Goal: Book appointment/travel/reservation

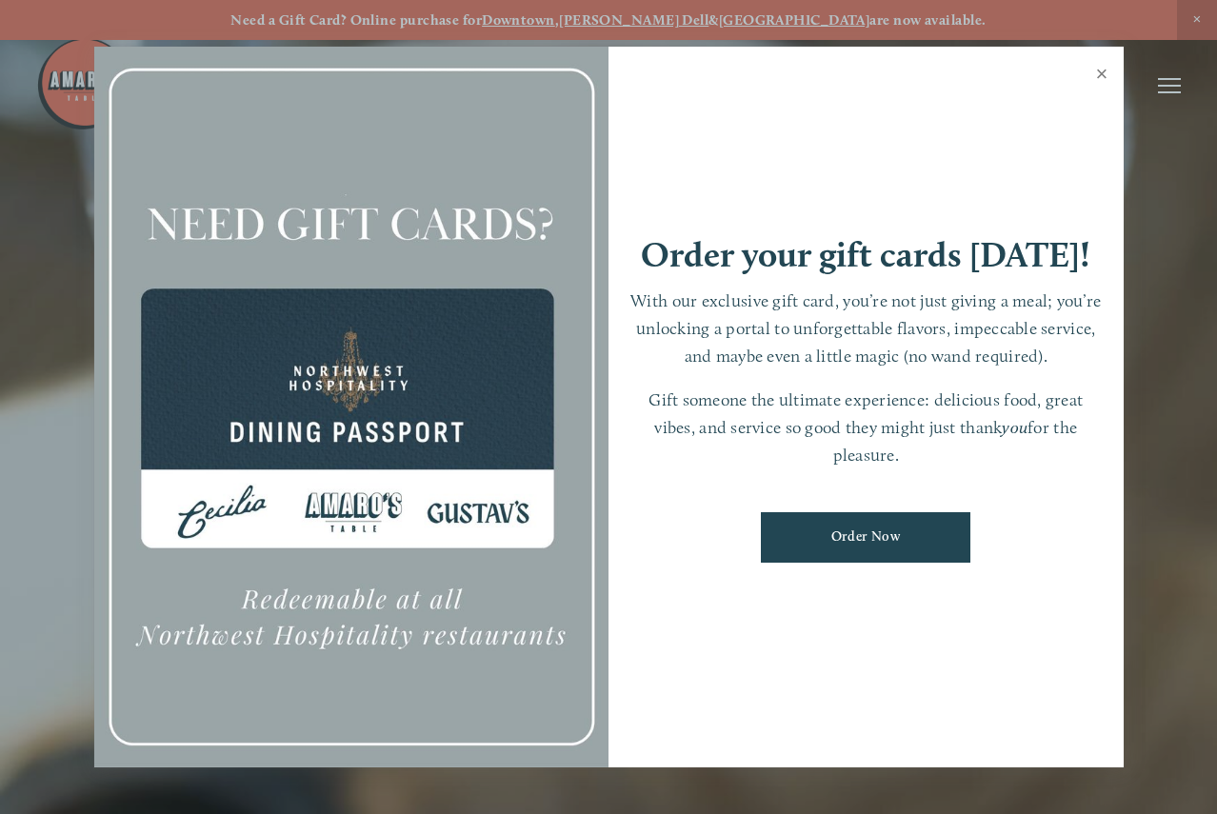
click at [1101, 71] on link "Close" at bounding box center [1101, 76] width 37 height 53
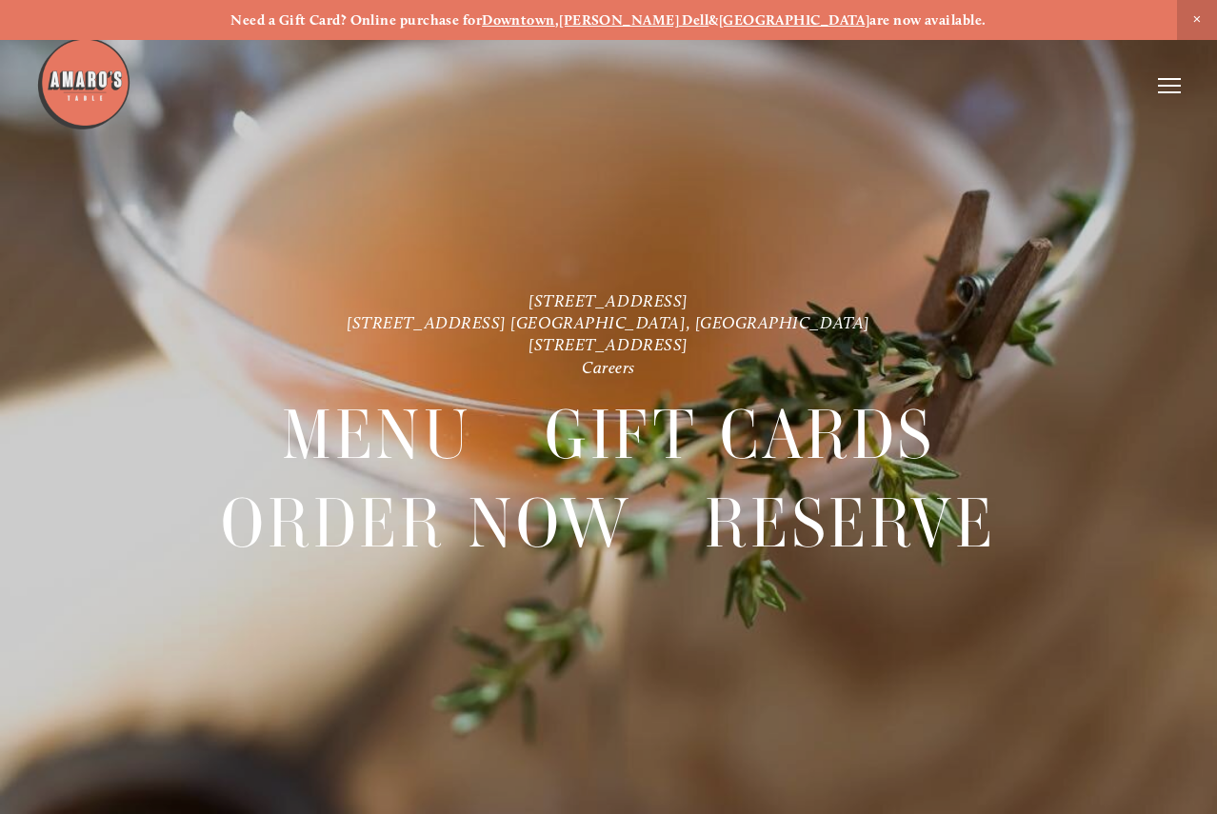
click at [1174, 74] on header "Menu Order Now Visit Gallery 0" at bounding box center [607, 85] width 1143 height 171
click at [1175, 82] on icon at bounding box center [1169, 85] width 23 height 17
click at [1057, 88] on span "Reserve" at bounding box center [1057, 85] width 44 height 16
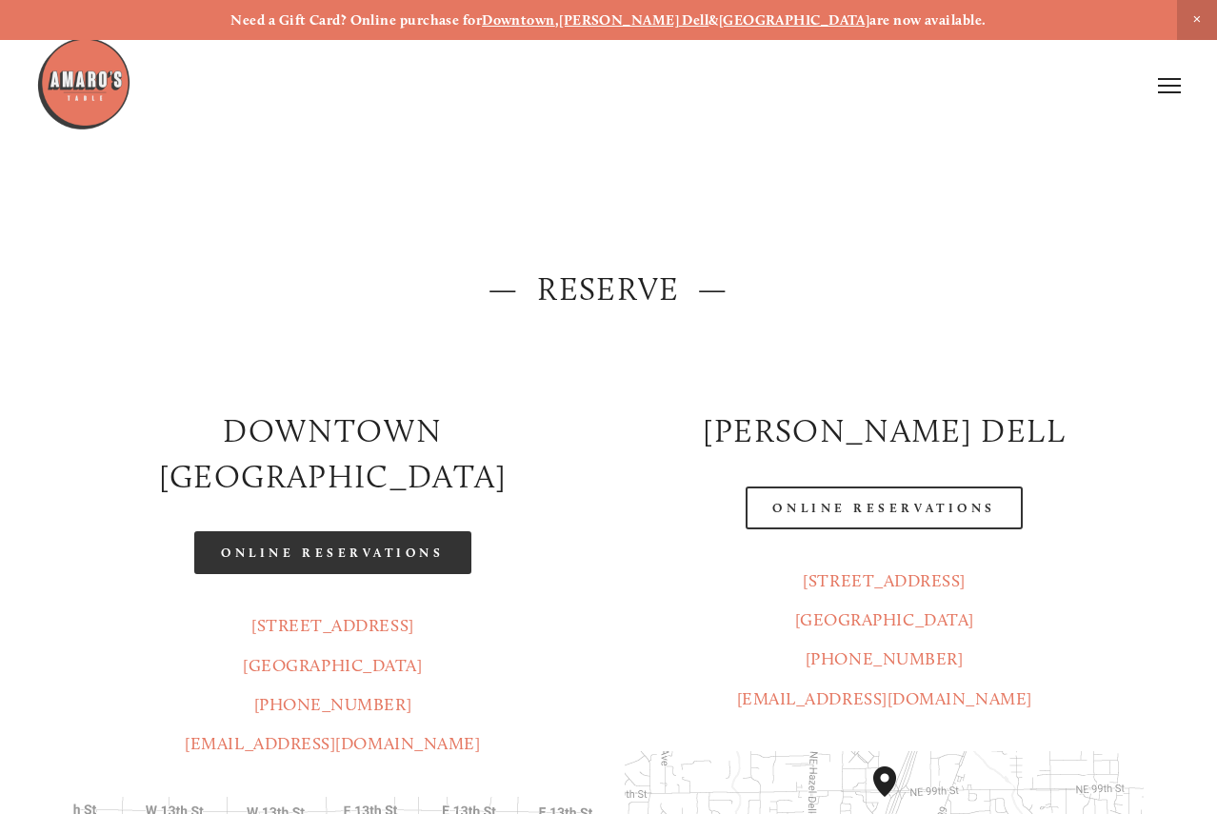
click at [340, 531] on link "Online Reservations" at bounding box center [332, 552] width 276 height 43
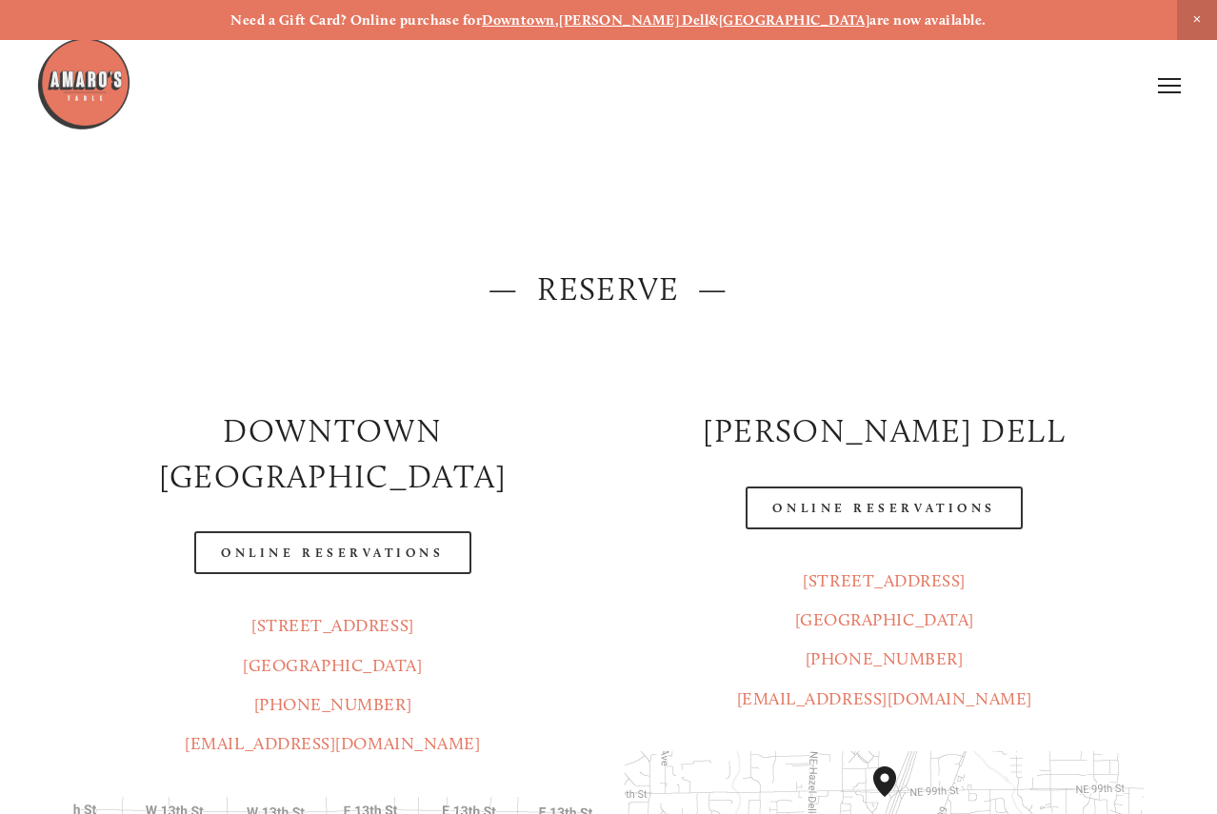
click at [1178, 90] on icon at bounding box center [1169, 85] width 23 height 17
click at [963, 89] on span "Visit" at bounding box center [958, 85] width 28 height 16
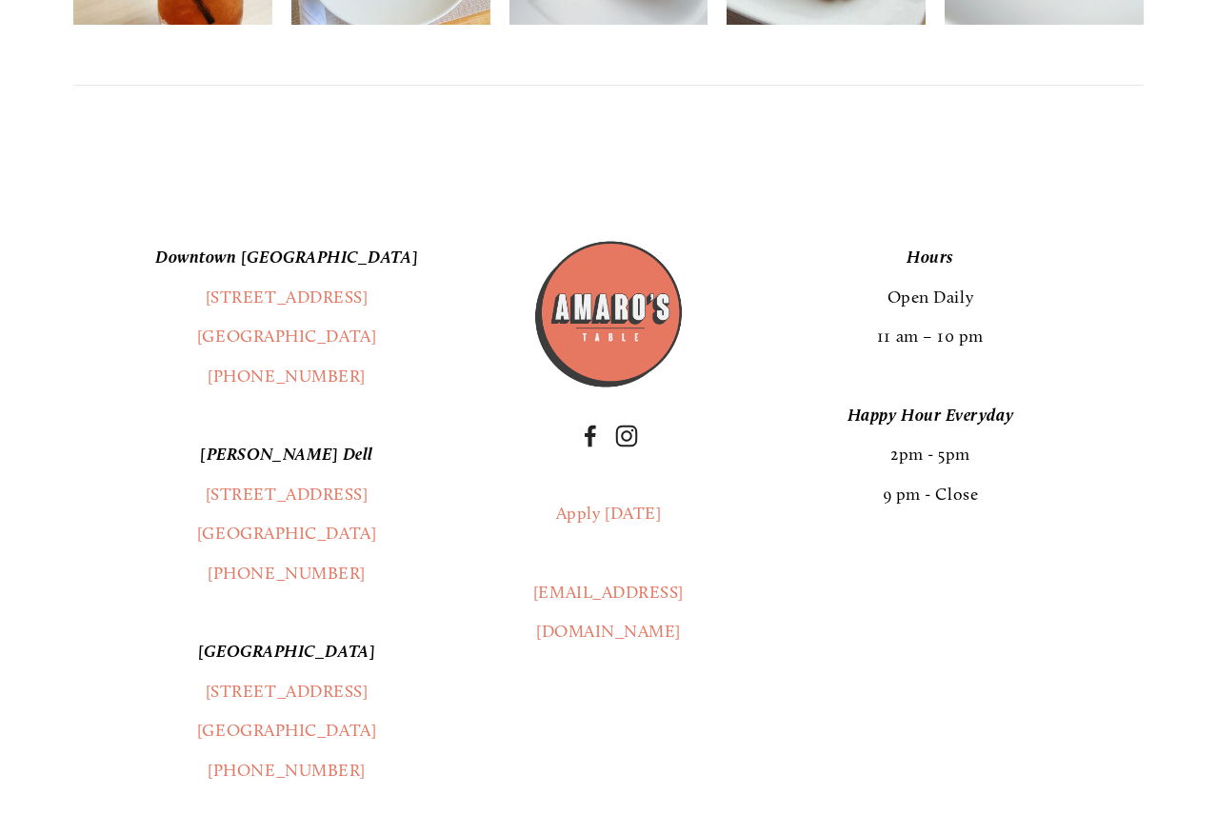
scroll to position [4187, 0]
